Goal: Information Seeking & Learning: Learn about a topic

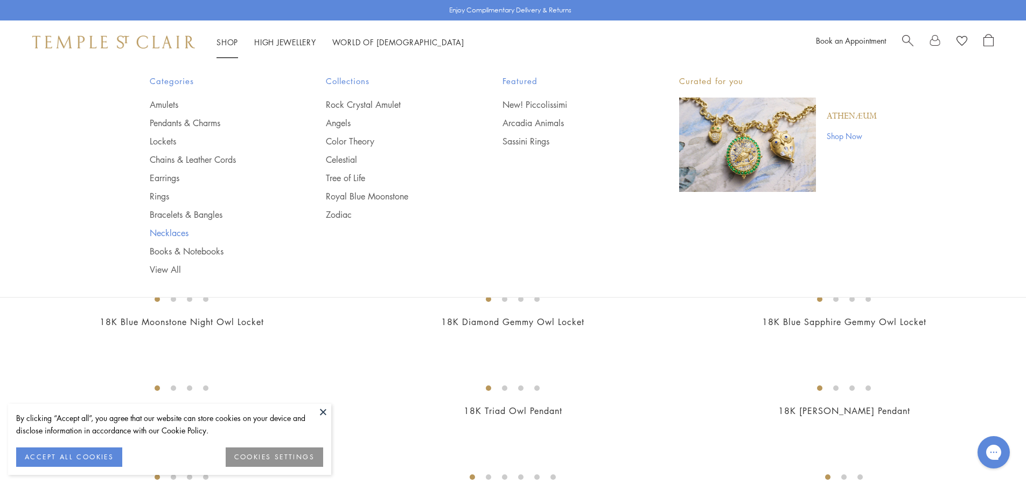
click at [169, 229] on link "Necklaces" at bounding box center [217, 233] width 134 height 12
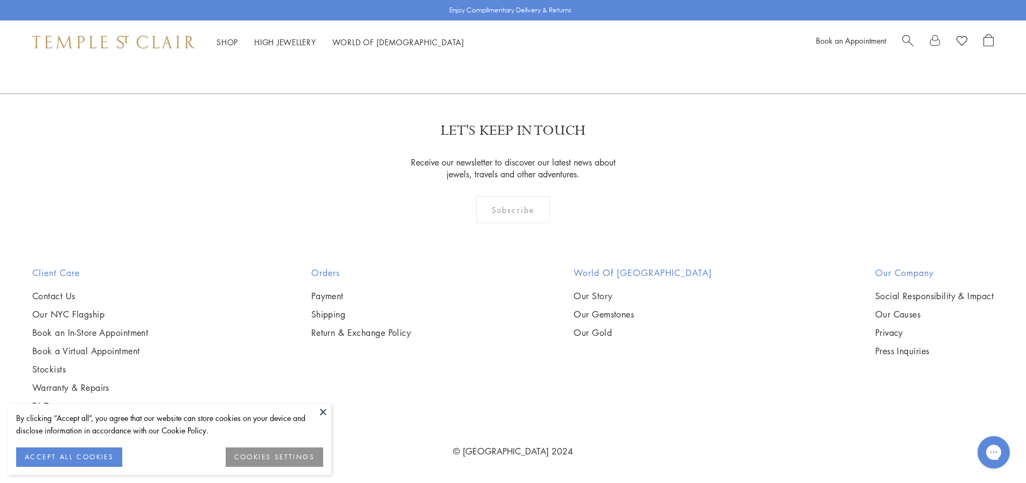
scroll to position [4796, 0]
click at [0, 0] on img at bounding box center [0, 0] width 0 height 0
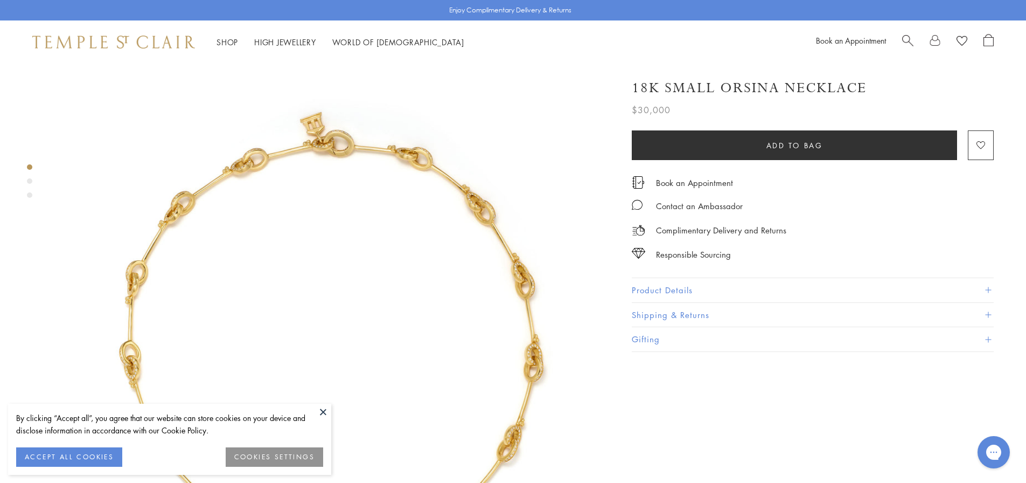
click at [650, 287] on button "Product Details" at bounding box center [813, 290] width 362 height 24
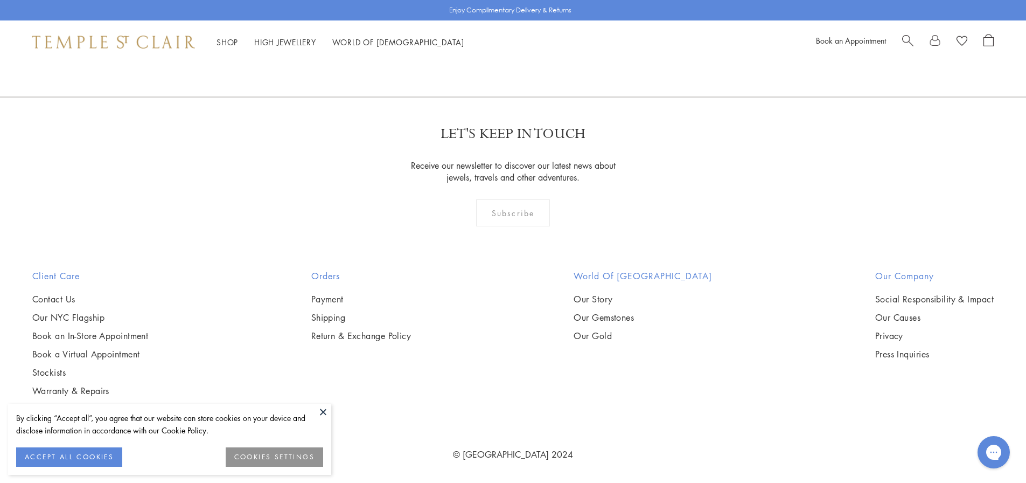
scroll to position [1724, 0]
click at [0, 0] on img at bounding box center [0, 0] width 0 height 0
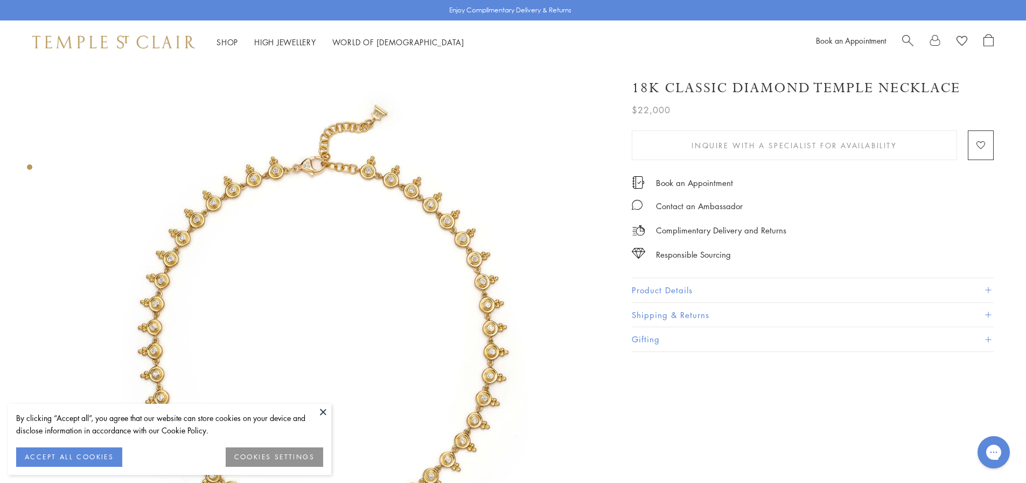
click at [634, 290] on button "Product Details" at bounding box center [813, 290] width 362 height 24
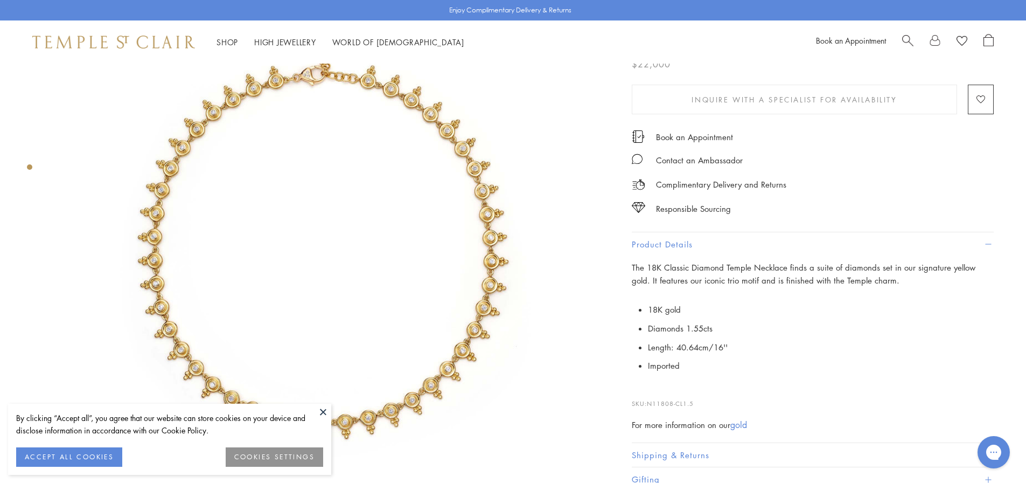
scroll to position [108, 0]
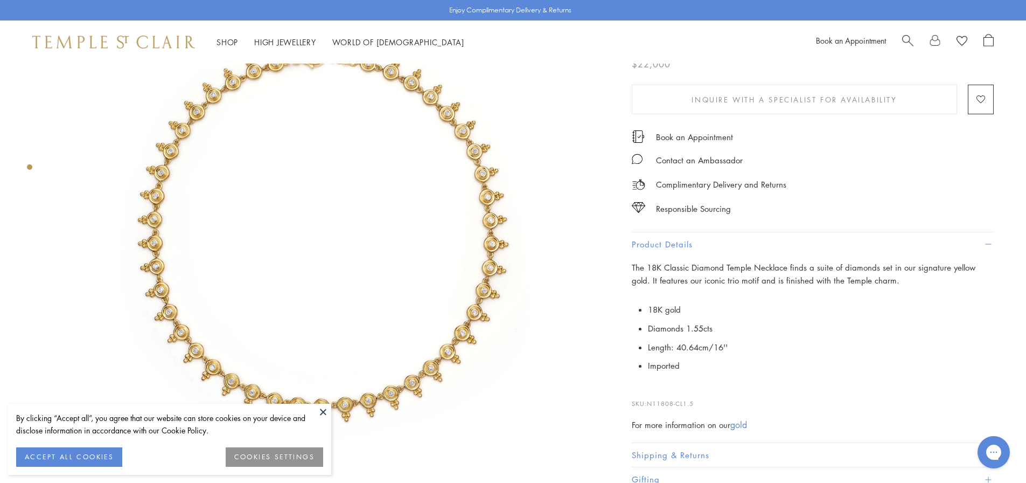
click at [321, 410] on button at bounding box center [323, 412] width 16 height 16
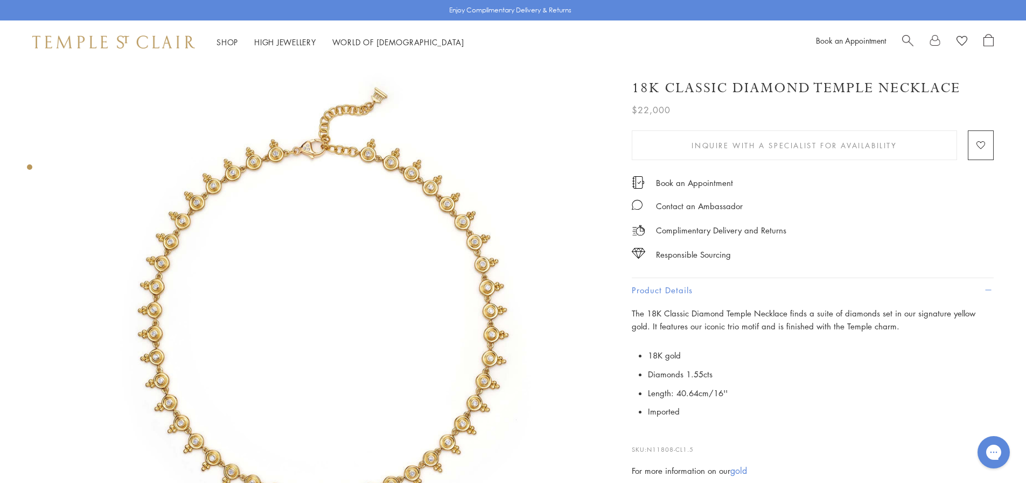
scroll to position [0, 0]
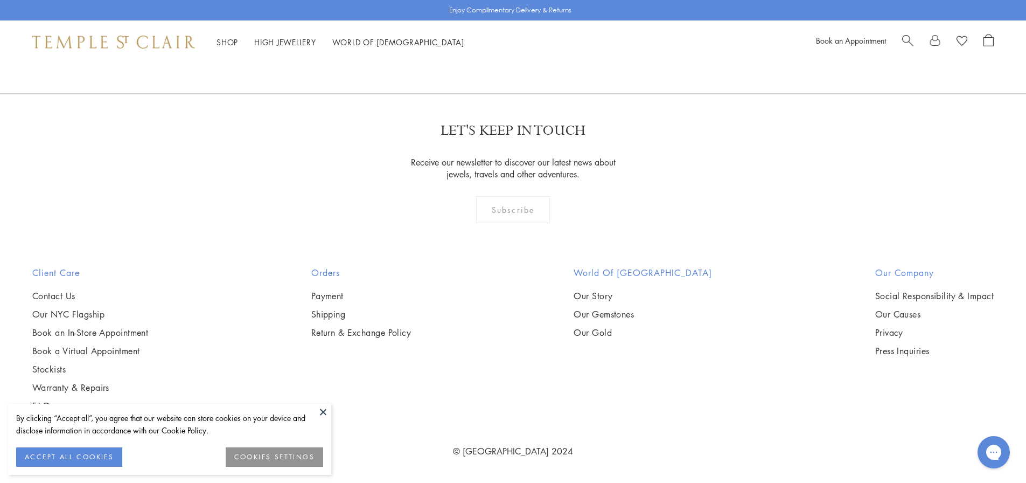
scroll to position [4257, 0]
click at [0, 0] on img at bounding box center [0, 0] width 0 height 0
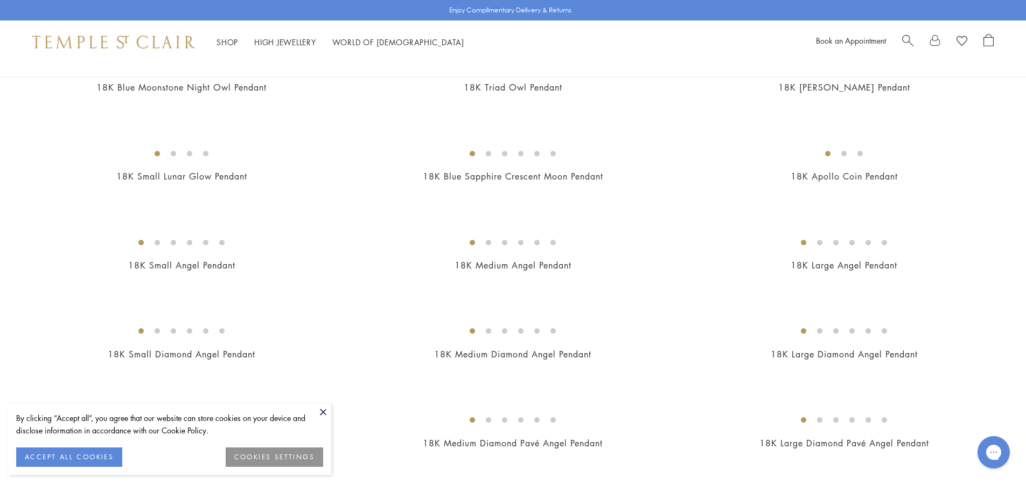
click at [325, 415] on button at bounding box center [323, 412] width 16 height 16
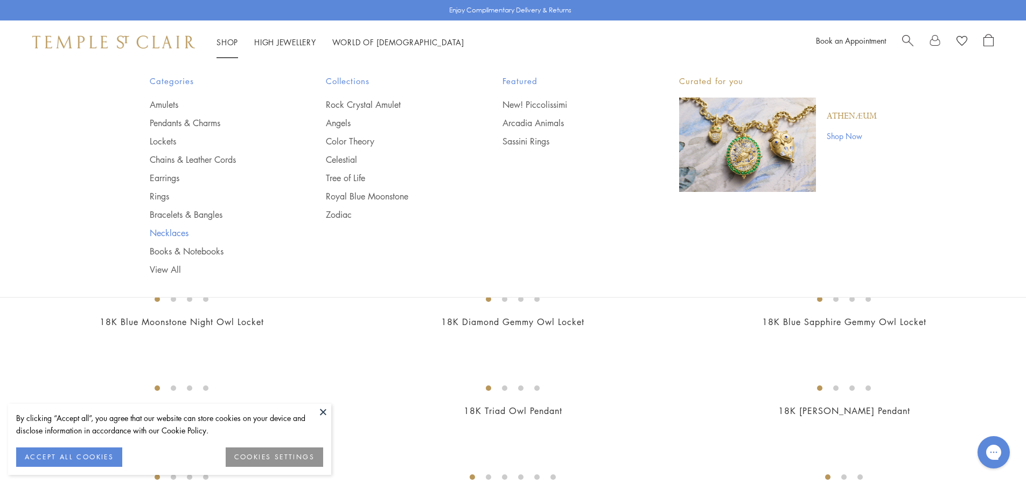
click at [161, 235] on link "Necklaces" at bounding box center [217, 233] width 134 height 12
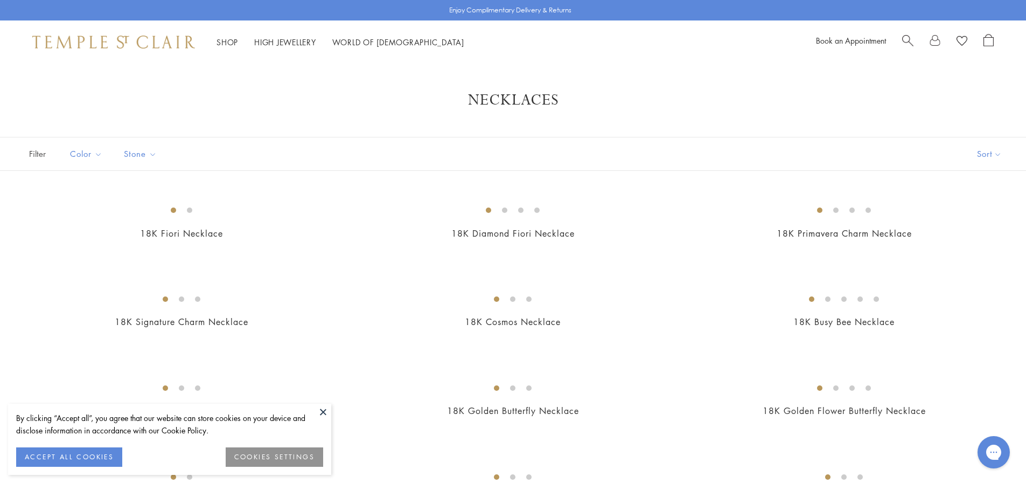
click at [327, 413] on button at bounding box center [323, 412] width 16 height 16
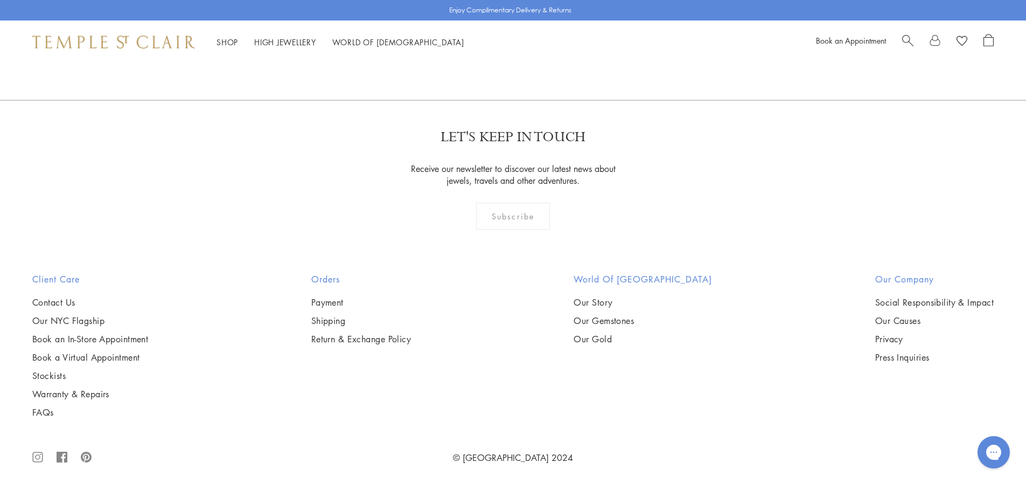
scroll to position [1832, 0]
